Goal: Task Accomplishment & Management: Manage account settings

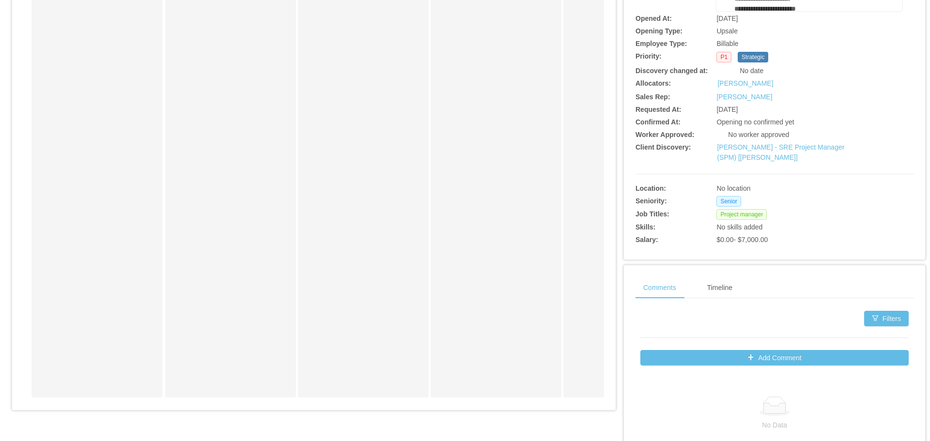
scroll to position [194, 0]
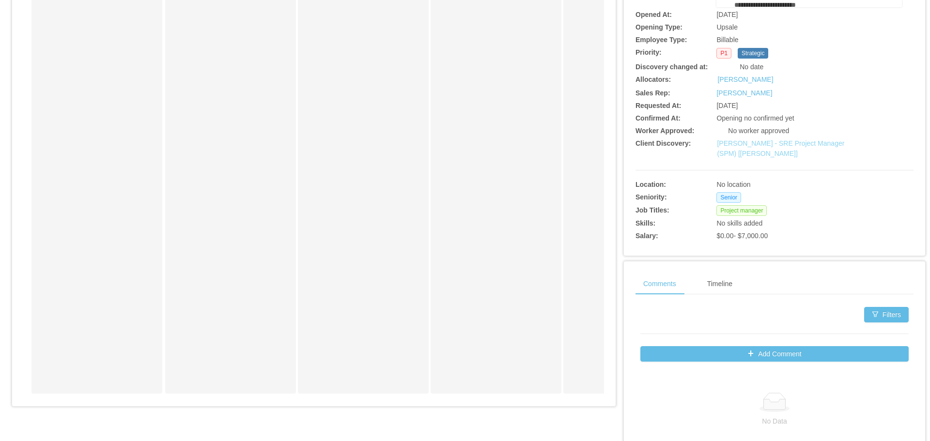
click at [750, 146] on link "McGraw-Hill - SRE Project Manager (SPM) [Kristina Armendaris]" at bounding box center [780, 149] width 127 height 18
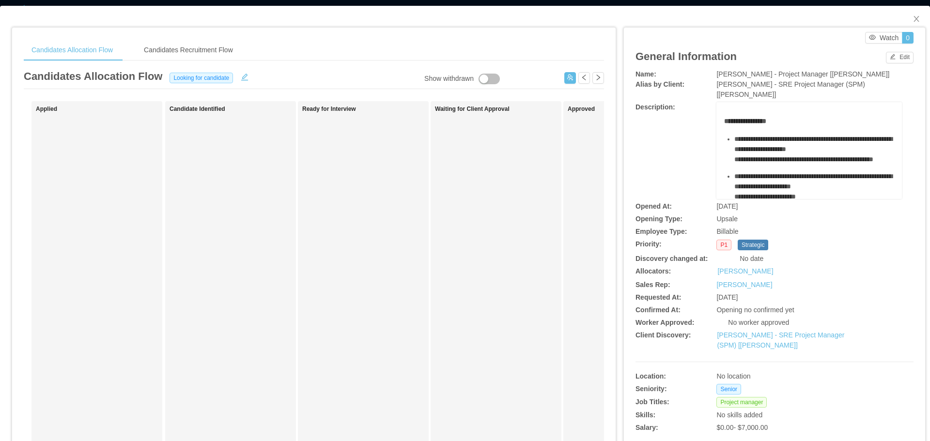
scroll to position [0, 0]
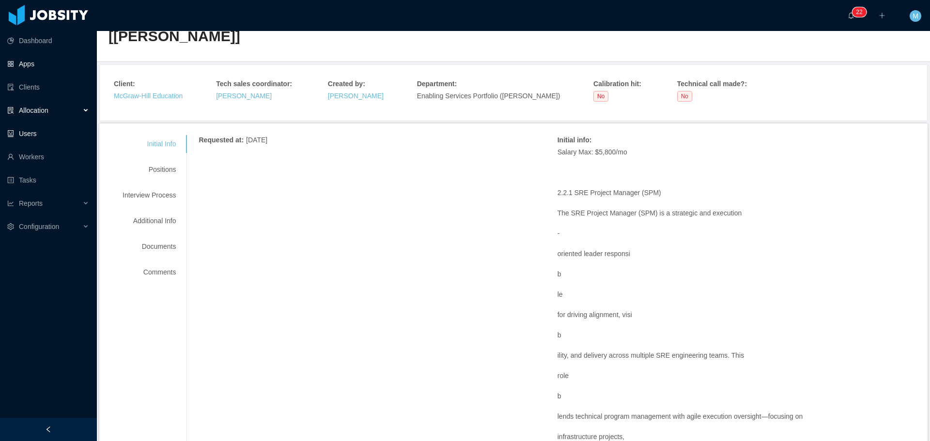
scroll to position [48, 0]
click at [41, 155] on link "Workers" at bounding box center [48, 156] width 82 height 19
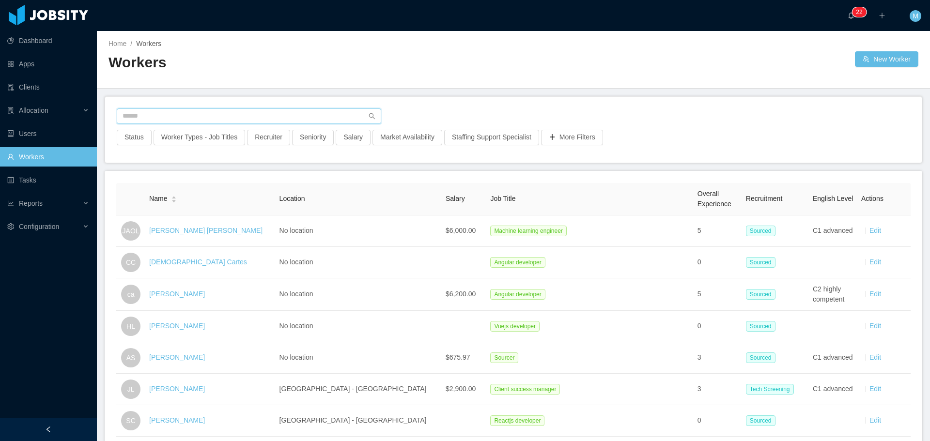
click at [153, 124] on input "text" at bounding box center [249, 117] width 265 height 16
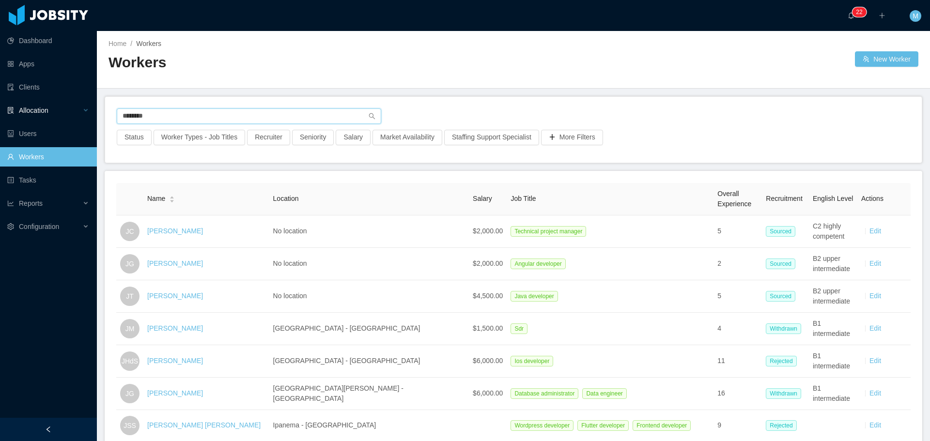
drag, startPoint x: 175, startPoint y: 118, endPoint x: 63, endPoint y: 110, distance: 111.7
click at [66, 111] on section "Dashboard Apps Clients Allocation Users Workers Tasks Reports Configuration ···…" at bounding box center [465, 220] width 930 height 441
type input "**********"
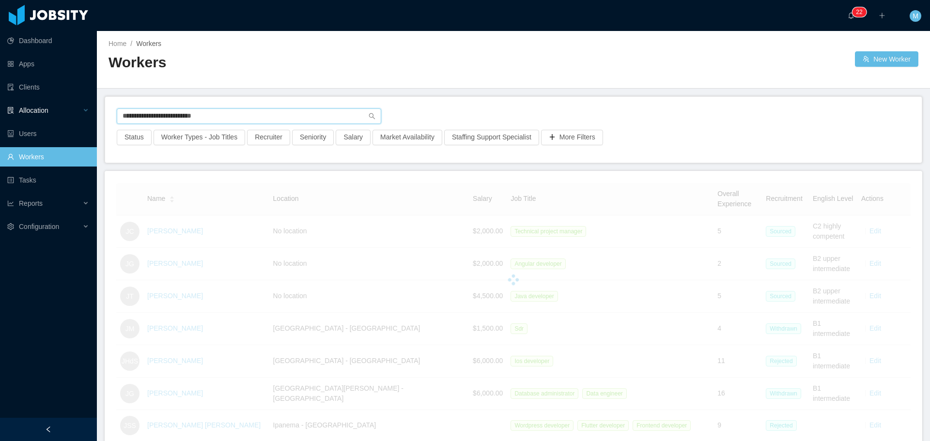
drag, startPoint x: 242, startPoint y: 113, endPoint x: 94, endPoint y: 119, distance: 147.9
click at [73, 110] on section "**********" at bounding box center [465, 220] width 930 height 441
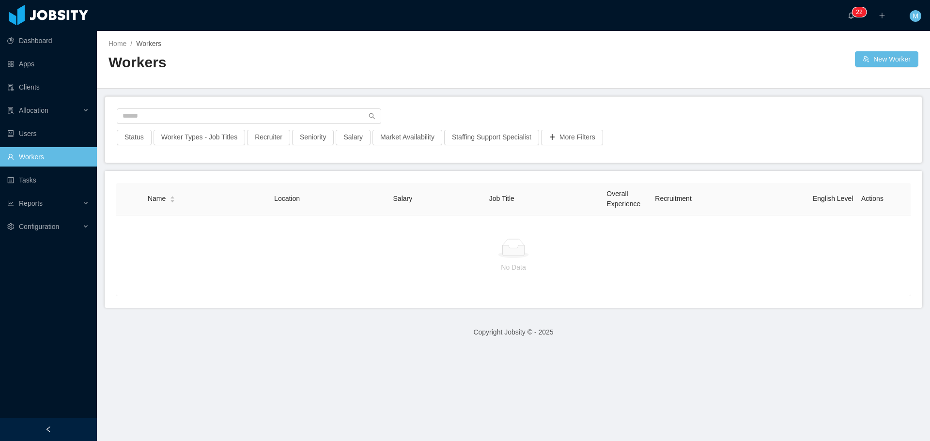
click at [38, 152] on link "Workers" at bounding box center [48, 156] width 82 height 19
click at [302, 135] on button "Seniority" at bounding box center [313, 138] width 42 height 16
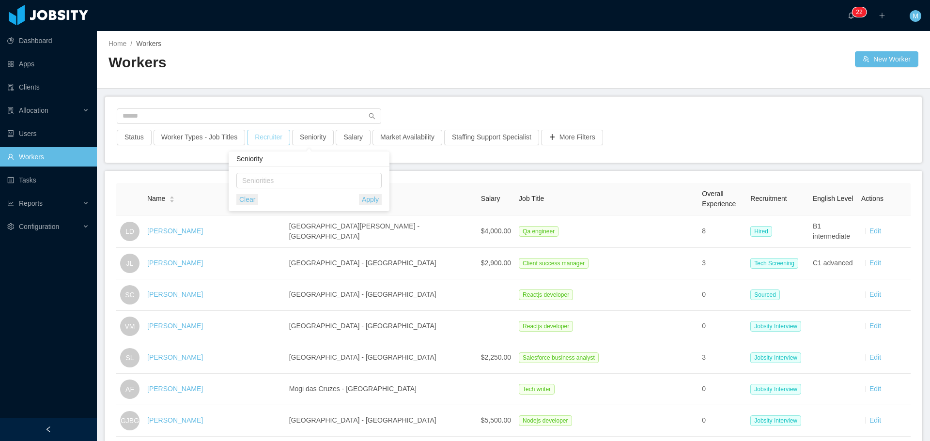
click at [267, 135] on button "Recruiter" at bounding box center [268, 138] width 43 height 16
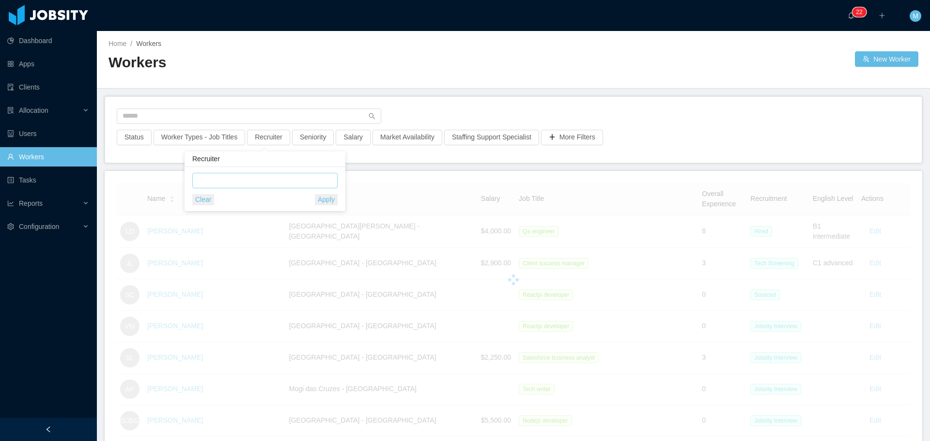
click at [246, 184] on div at bounding box center [263, 180] width 137 height 15
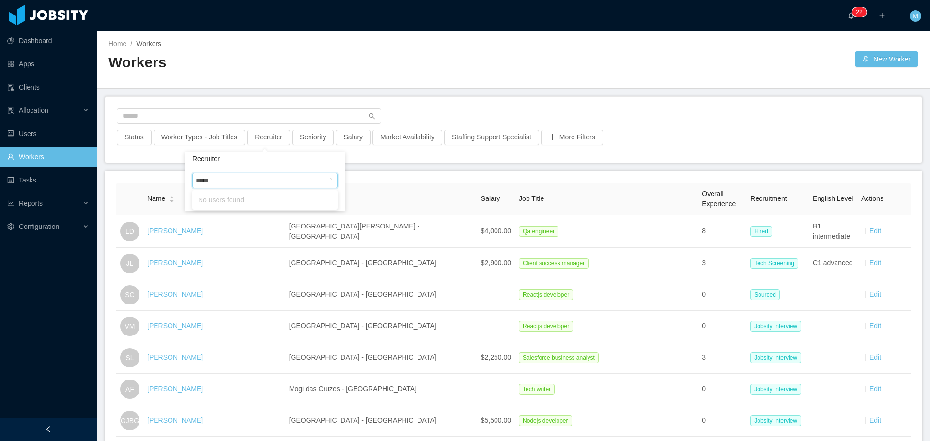
type input "******"
click at [242, 205] on li "Miguel Rodrigues" at bounding box center [264, 200] width 145 height 16
click at [452, 110] on div at bounding box center [514, 119] width 794 height 21
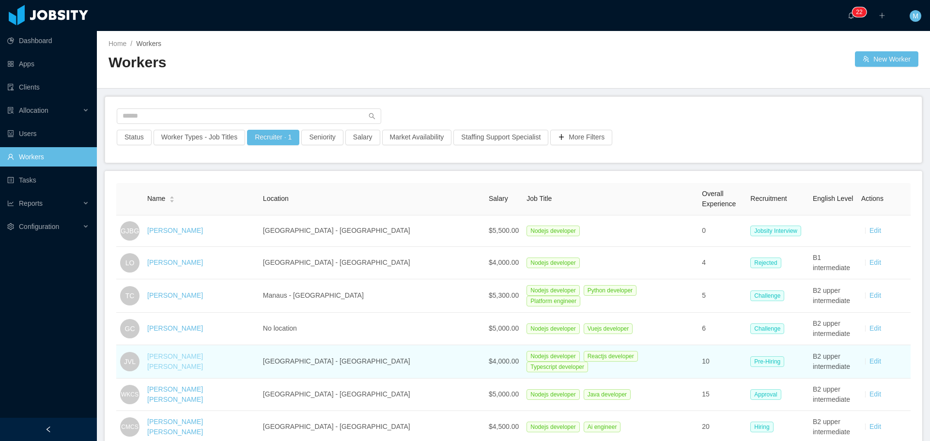
click at [198, 362] on link "Jonathan Vargas Luna" at bounding box center [175, 362] width 56 height 18
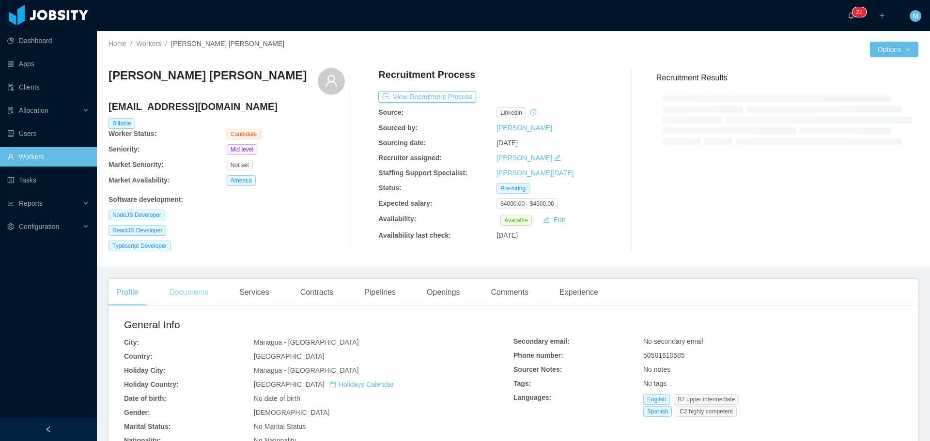
click at [177, 287] on div "Documents" at bounding box center [188, 292] width 55 height 27
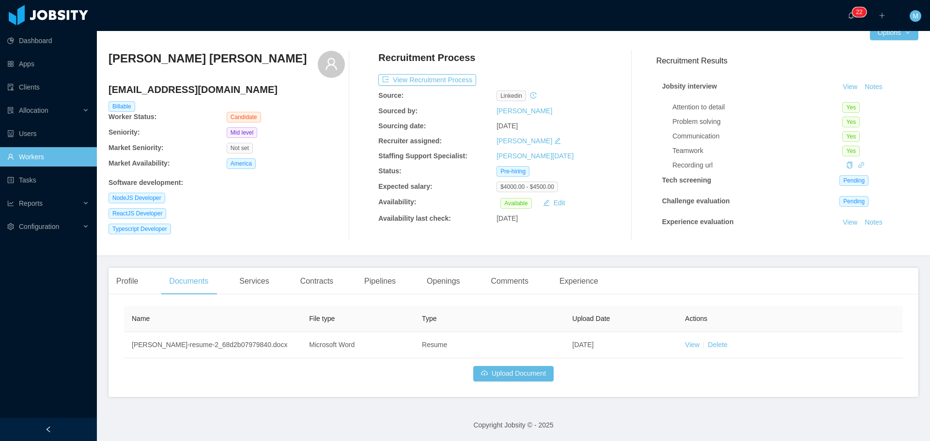
scroll to position [18, 0]
click at [516, 375] on button "Upload Document" at bounding box center [513, 373] width 80 height 16
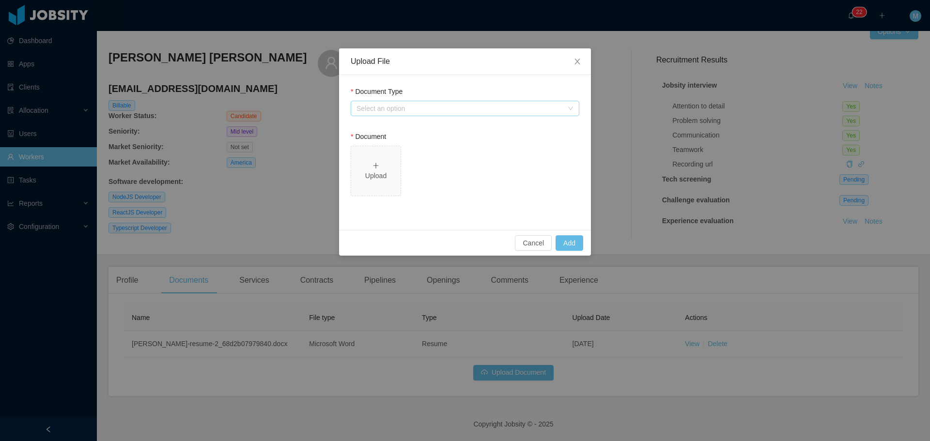
drag, startPoint x: 488, startPoint y: 108, endPoint x: 481, endPoint y: 108, distance: 6.8
click at [488, 108] on div "Select an option" at bounding box center [460, 109] width 206 height 10
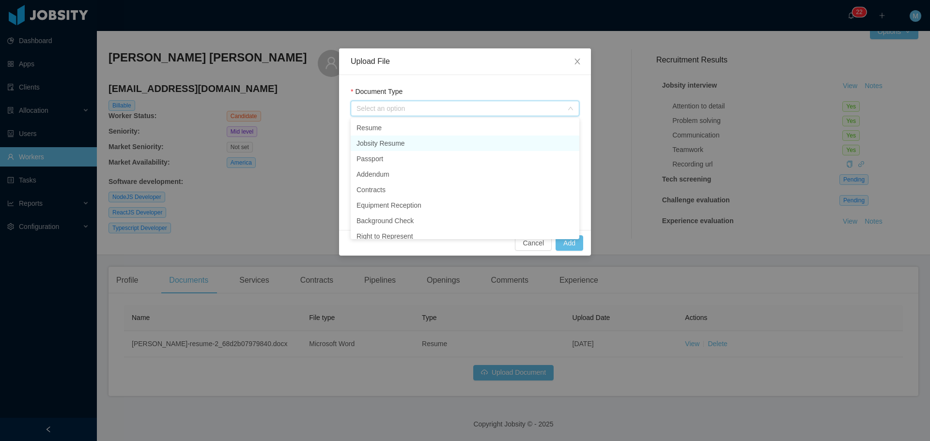
click at [414, 141] on li "Jobsity Resume" at bounding box center [465, 144] width 229 height 16
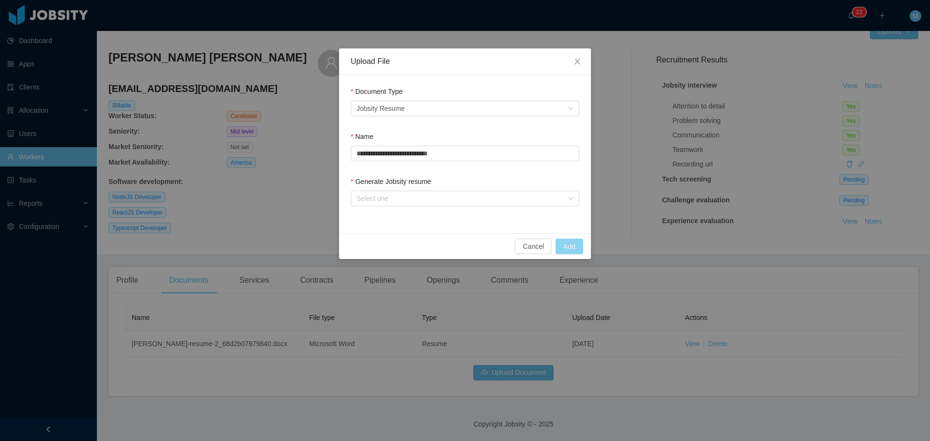
click at [571, 246] on button "Add" at bounding box center [570, 247] width 28 height 16
click at [450, 199] on div "Select one" at bounding box center [460, 199] width 206 height 10
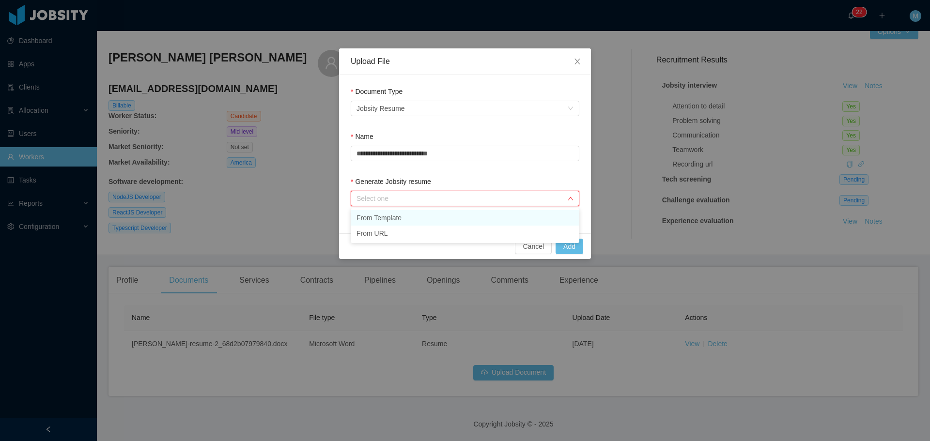
click at [389, 218] on li "From Template" at bounding box center [465, 218] width 229 height 16
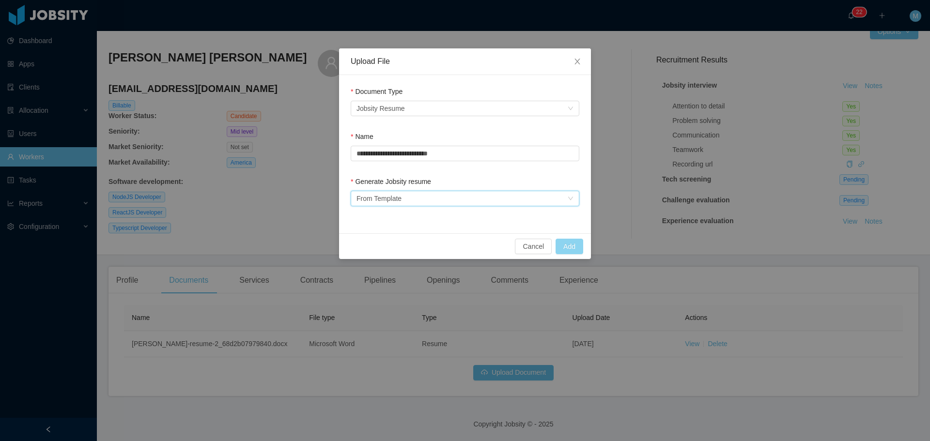
click at [565, 245] on button "Add" at bounding box center [570, 247] width 28 height 16
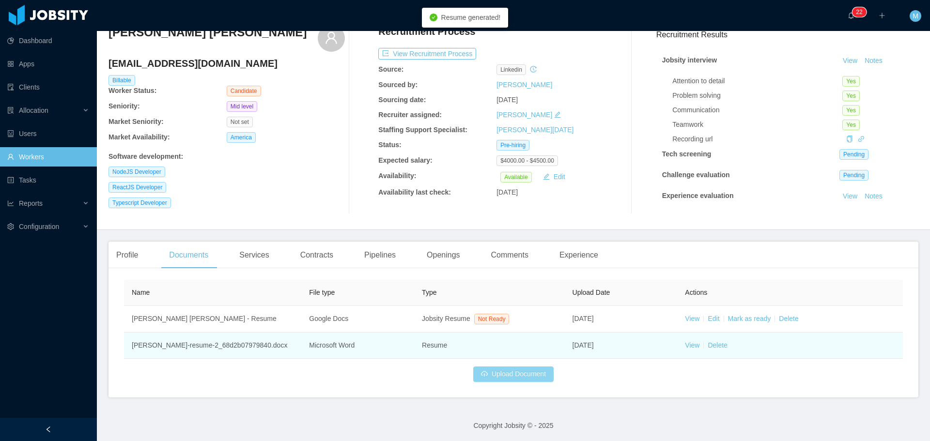
scroll to position [45, 0]
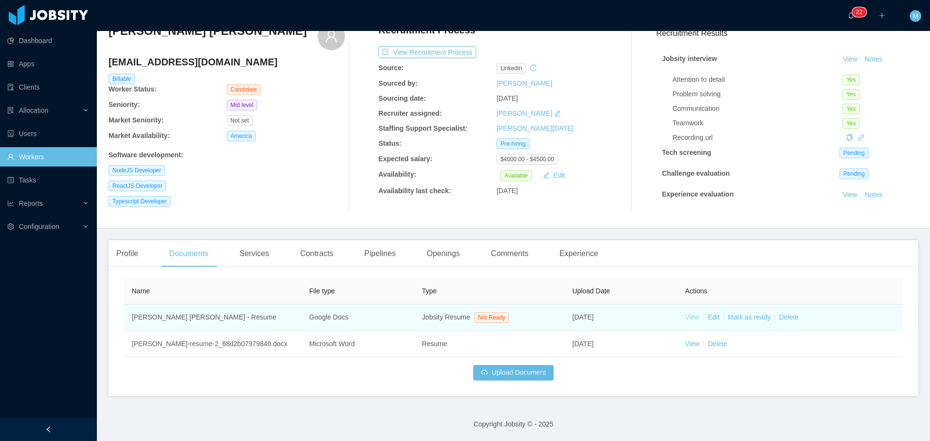
click at [687, 319] on link "View" at bounding box center [692, 318] width 15 height 8
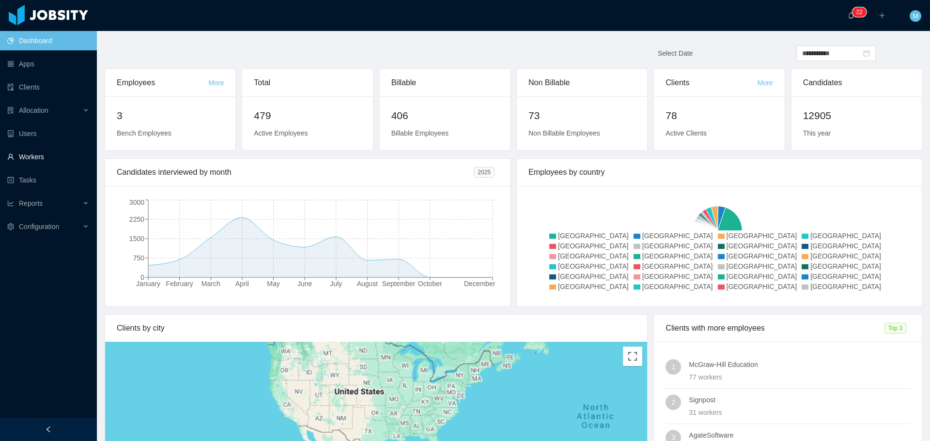
click at [36, 157] on link "Workers" at bounding box center [48, 156] width 82 height 19
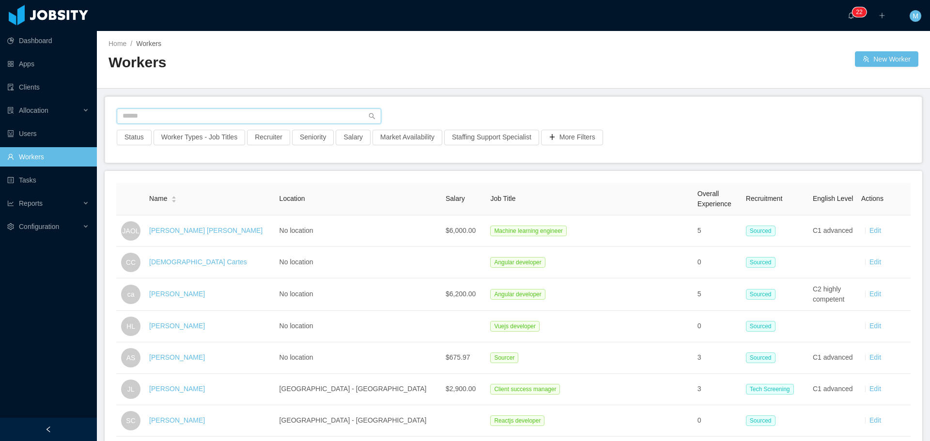
click at [178, 116] on input "text" at bounding box center [249, 117] width 265 height 16
paste input "**********"
type input "**********"
